Goal: Task Accomplishment & Management: Manage account settings

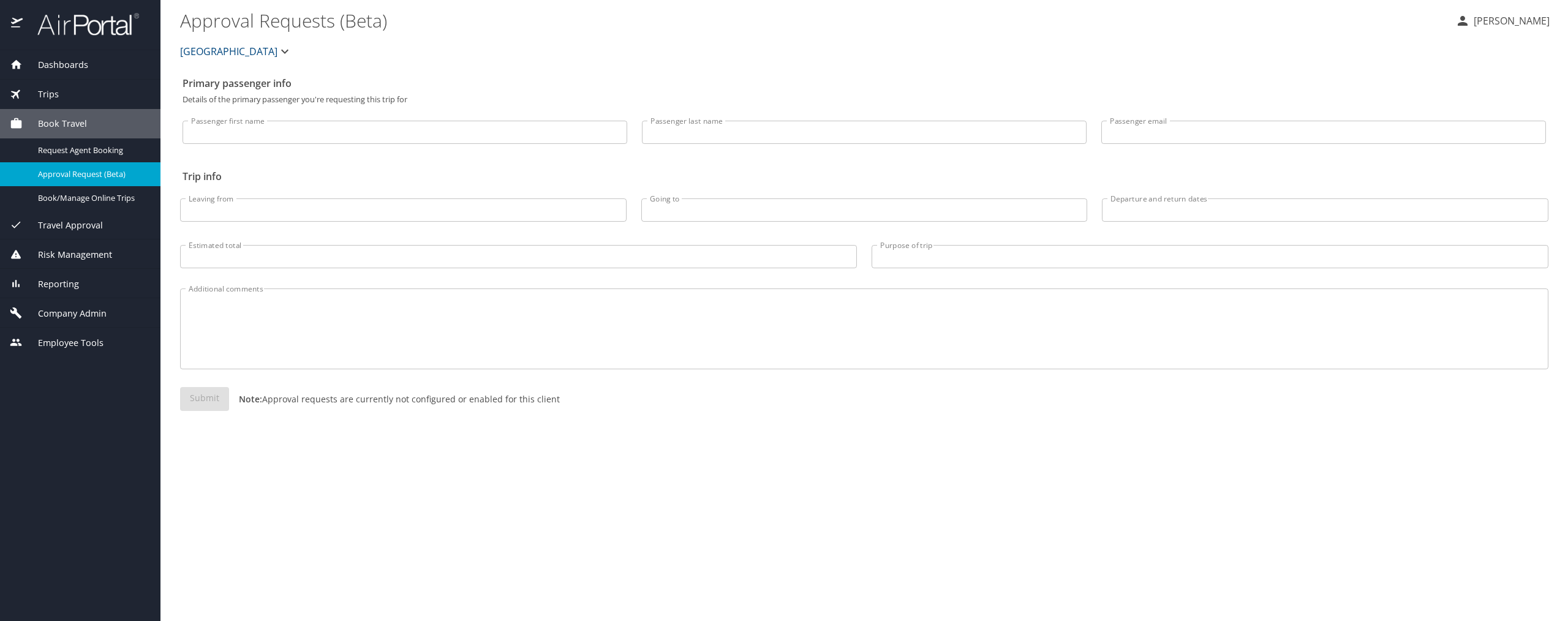
click at [68, 311] on span "Company Admin" at bounding box center [64, 313] width 84 height 14
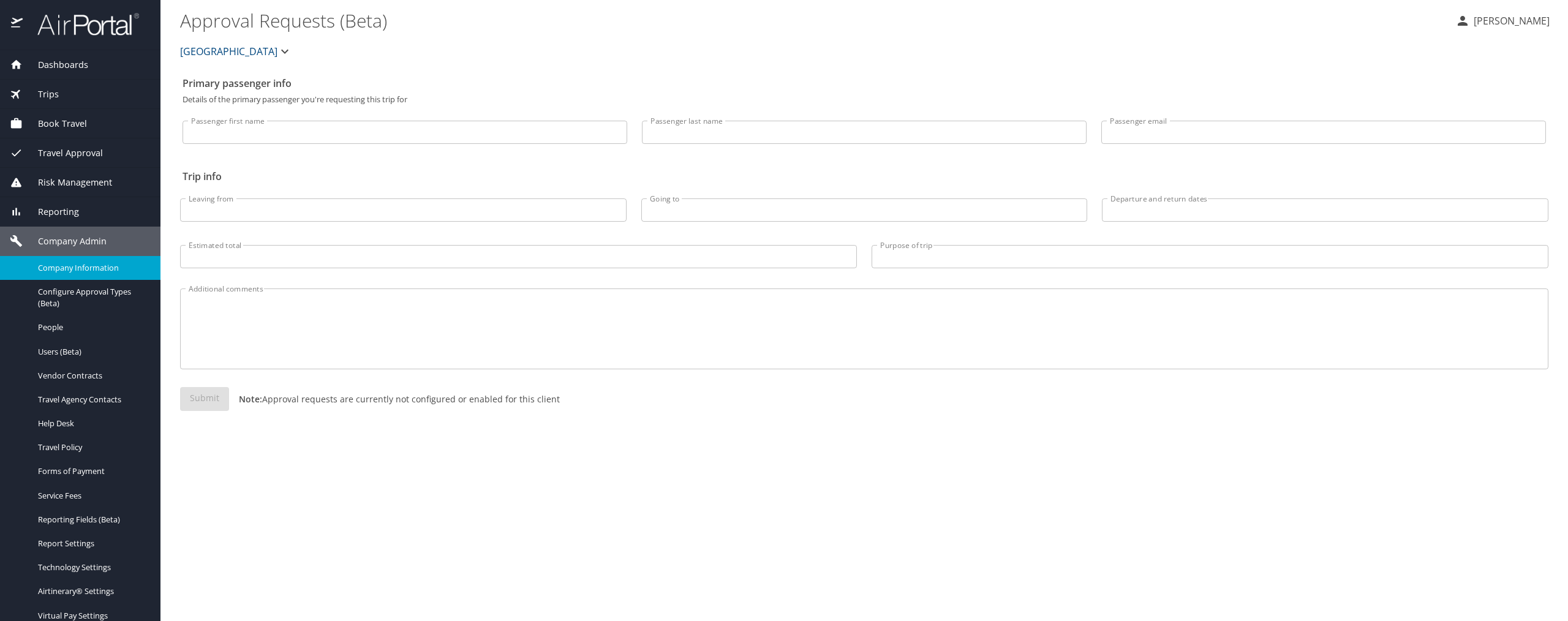
click at [72, 264] on span "Company Information" at bounding box center [92, 268] width 107 height 11
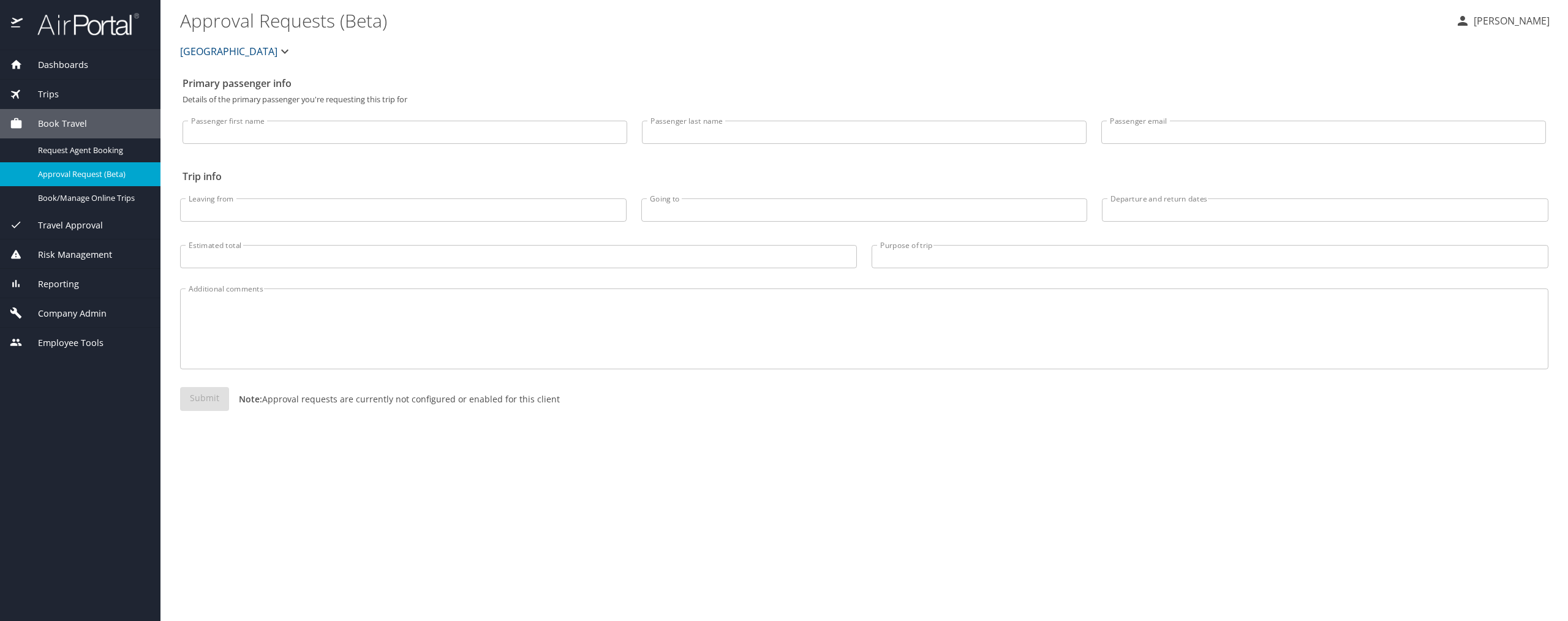
click at [75, 221] on span "Travel Approval" at bounding box center [63, 225] width 81 height 14
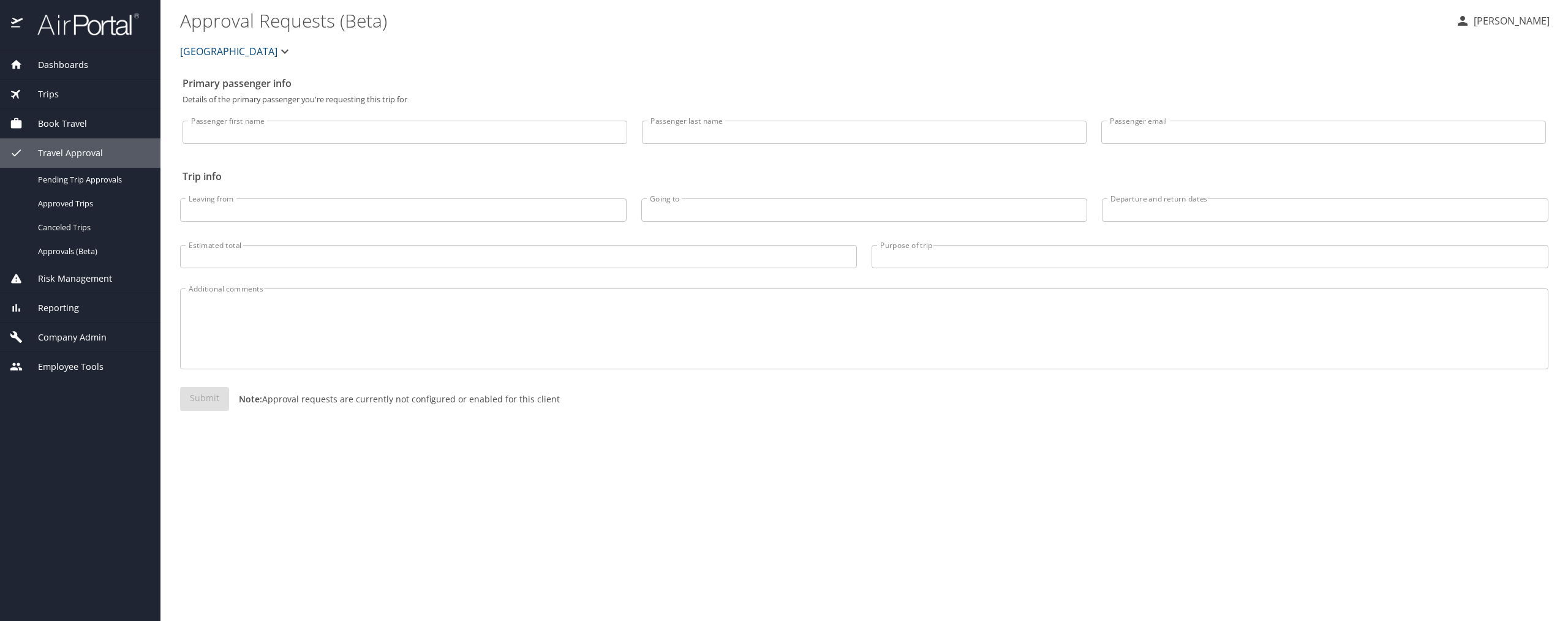
click at [68, 335] on span "Company Admin" at bounding box center [64, 337] width 84 height 14
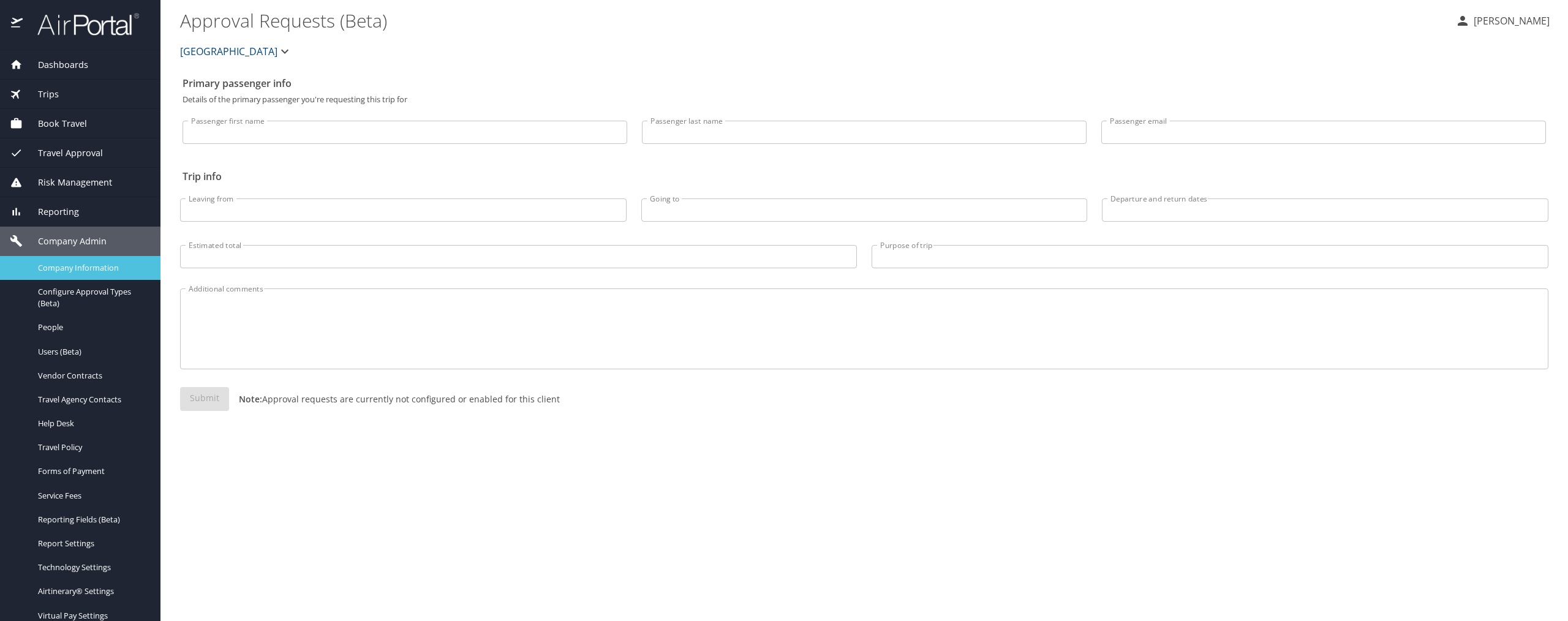
click at [94, 264] on span "Company Information" at bounding box center [92, 268] width 107 height 11
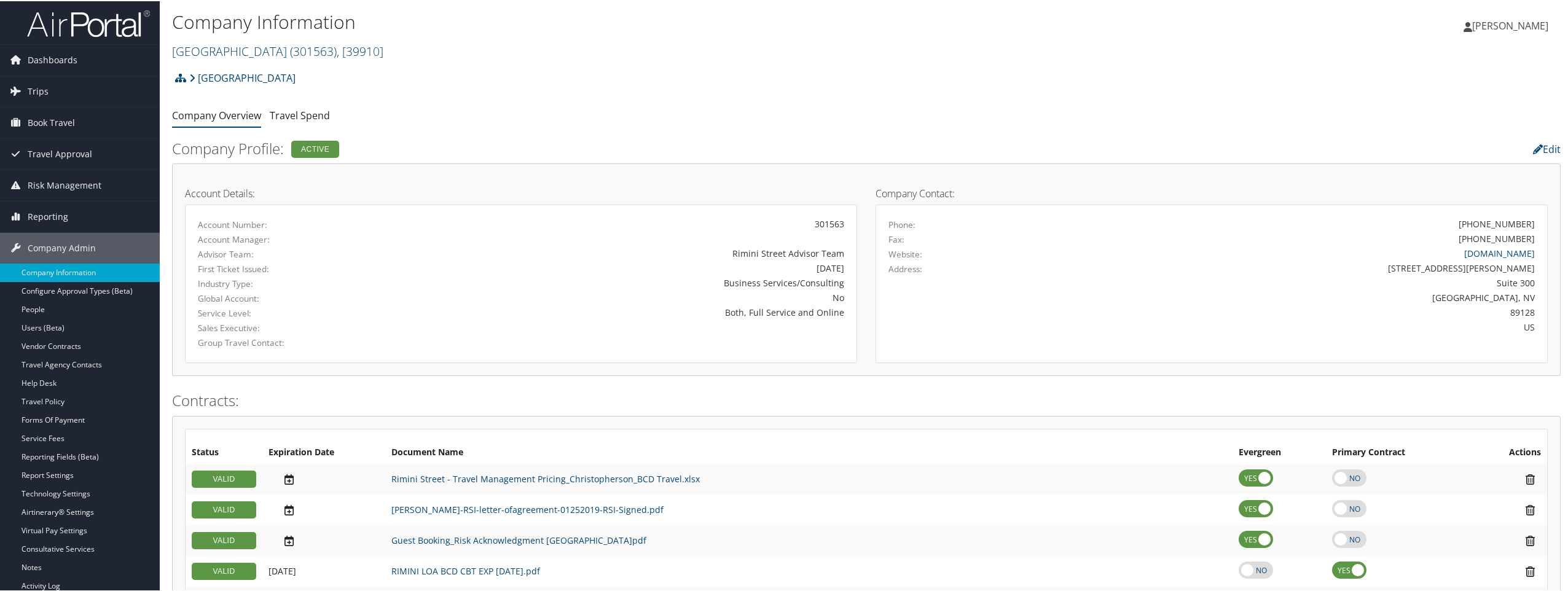
click at [337, 49] on span ", [ 39910 ]" at bounding box center [360, 50] width 47 height 16
click at [282, 71] on input "search" at bounding box center [254, 73] width 162 height 23
type input "domo"
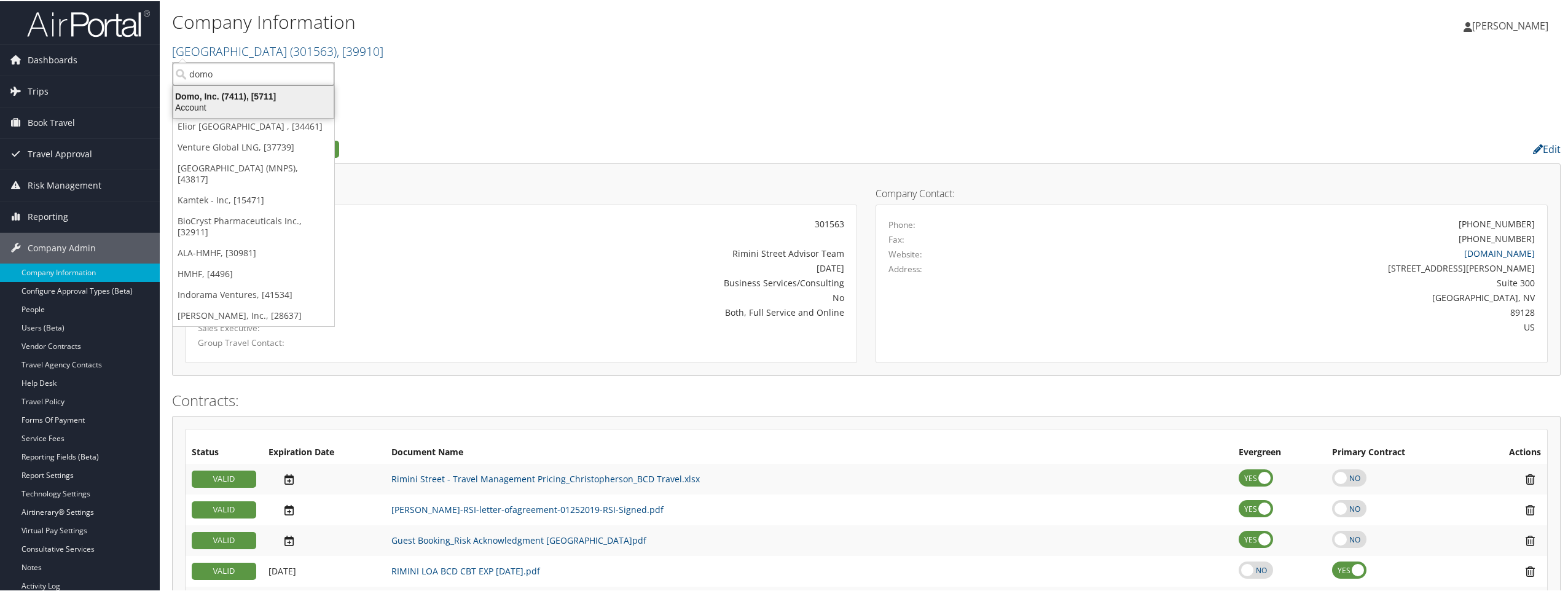
click at [203, 98] on div "Domo, Inc. (7411), [5711]" at bounding box center [253, 96] width 175 height 11
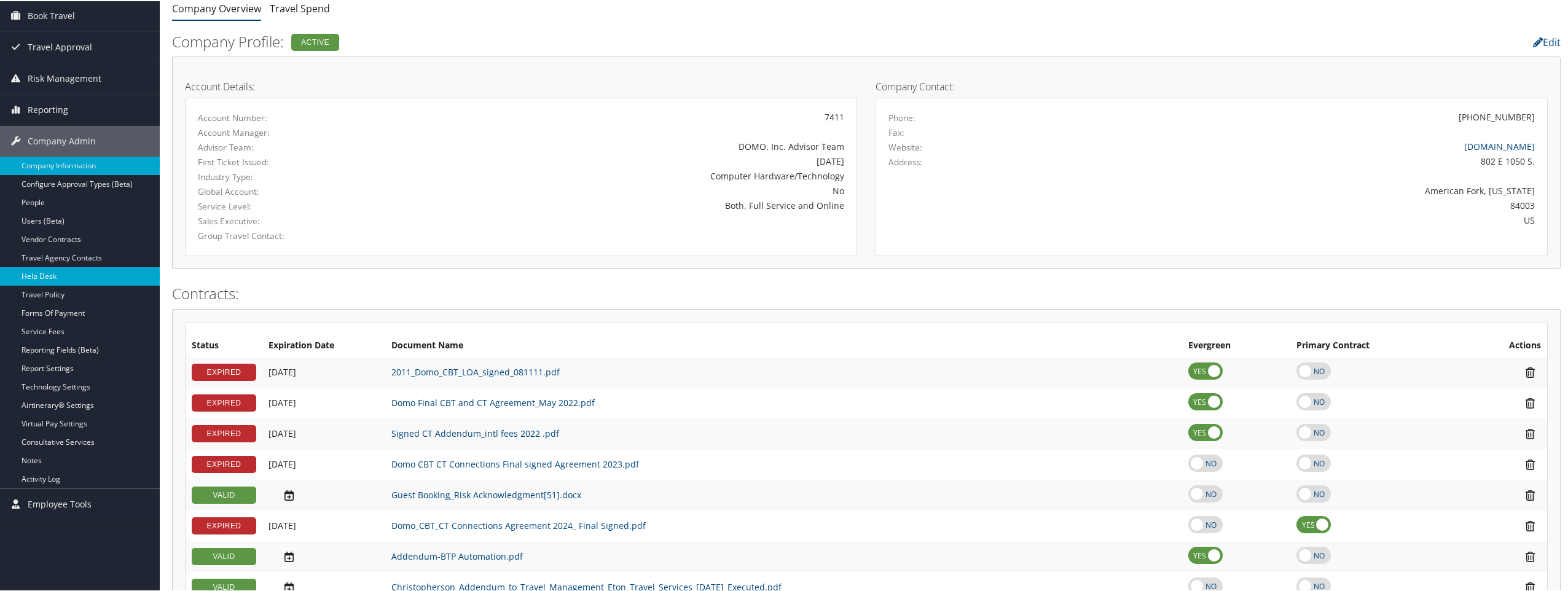
scroll to position [123, 0]
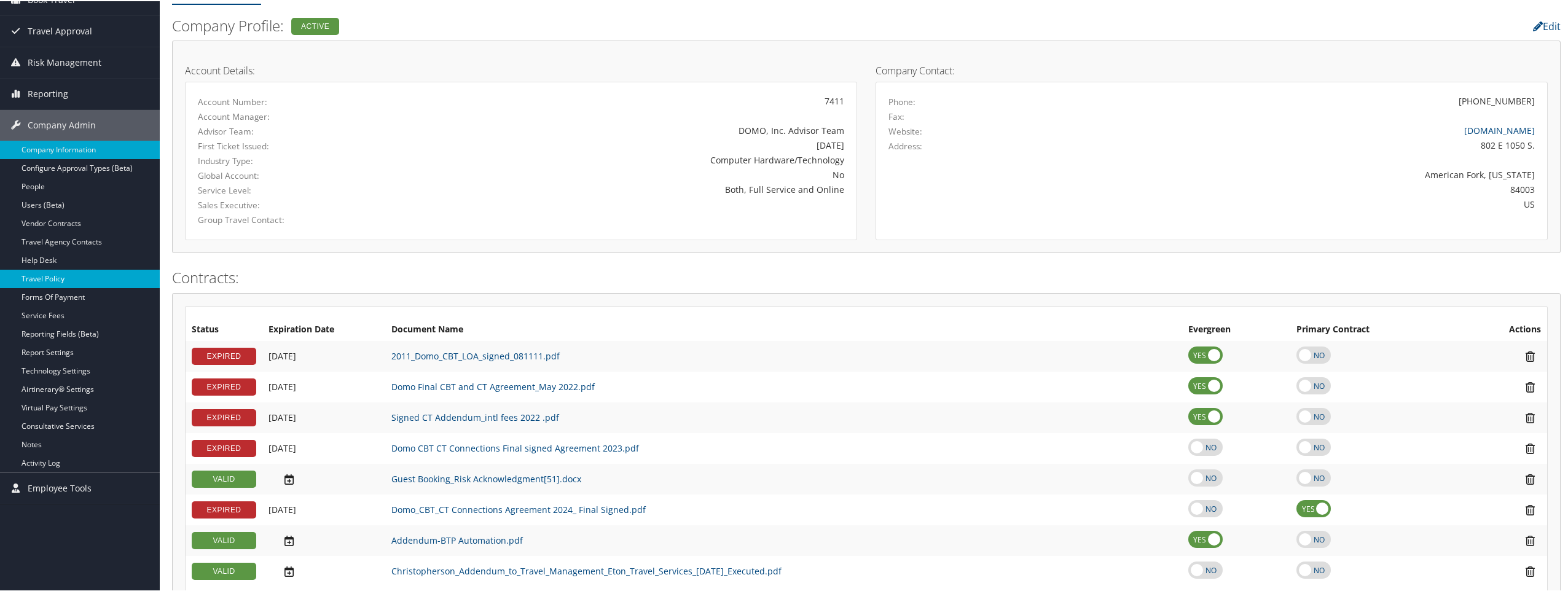
click at [48, 278] on link "Travel Policy" at bounding box center [80, 278] width 160 height 19
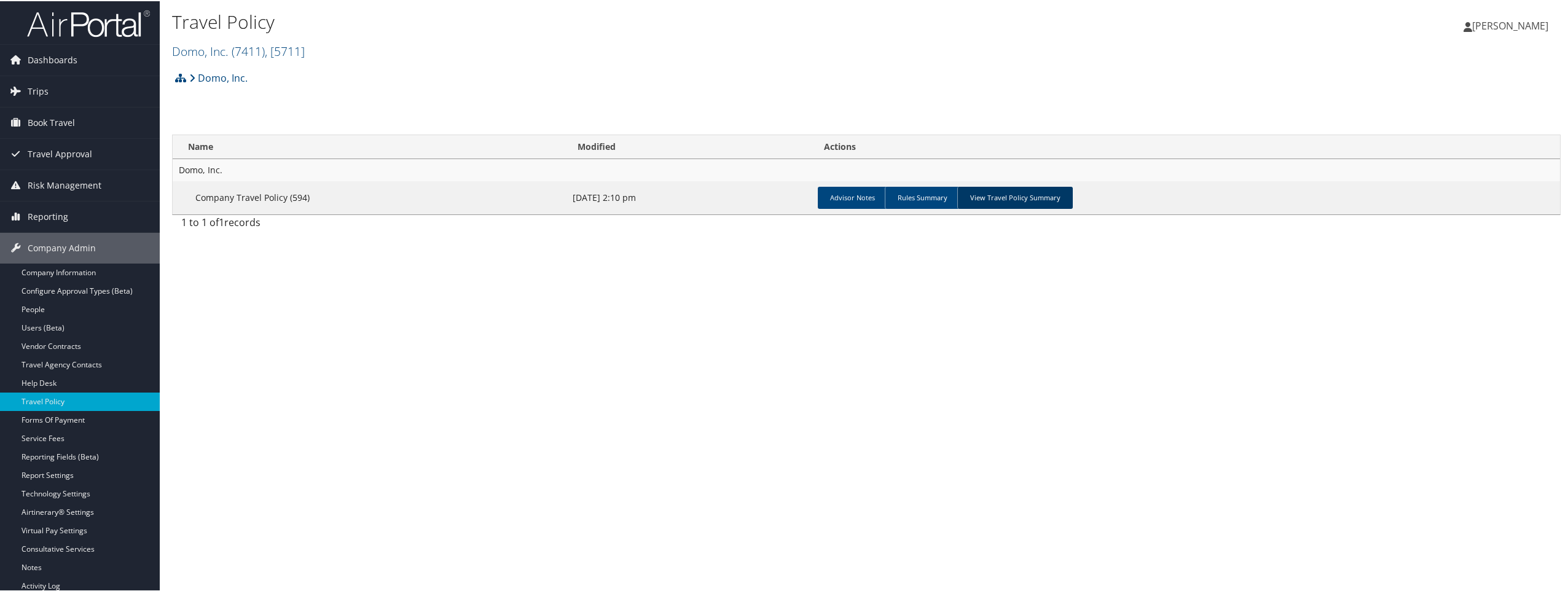
click at [990, 193] on link "View Travel Policy Summary" at bounding box center [1015, 196] width 116 height 22
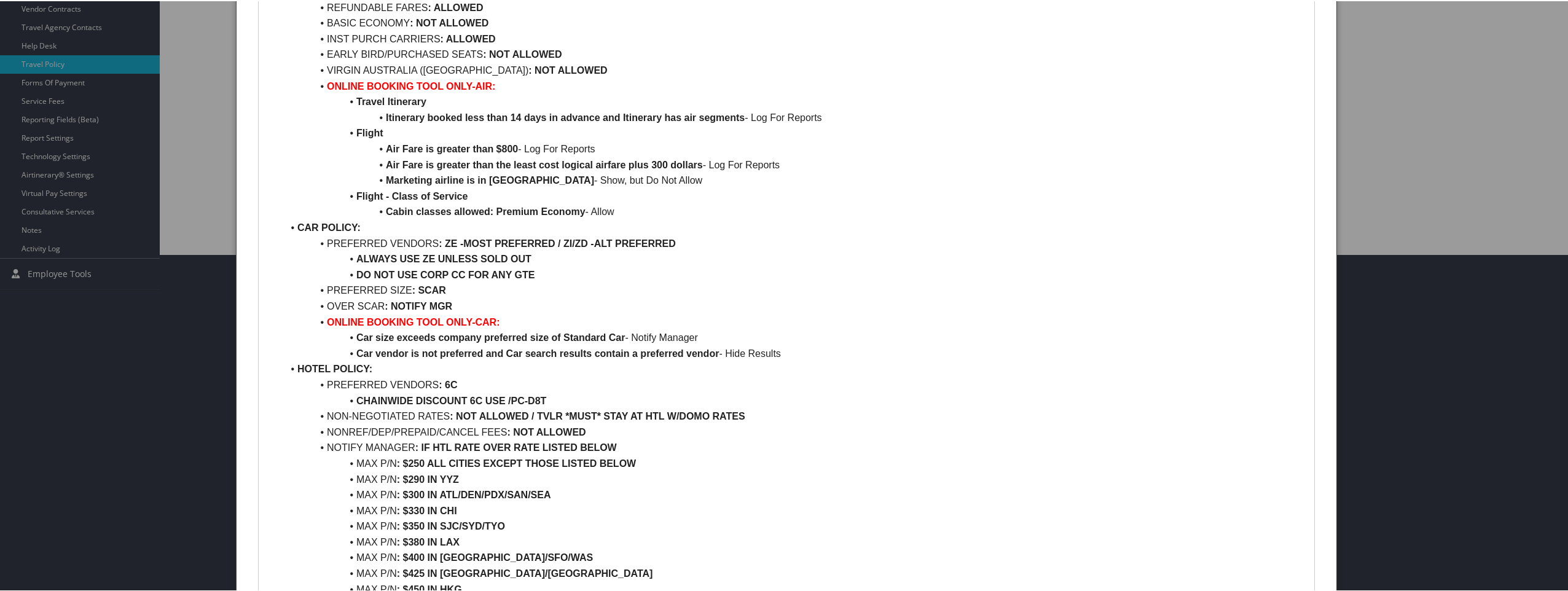
scroll to position [246, 0]
